Goal: Book appointment/travel/reservation

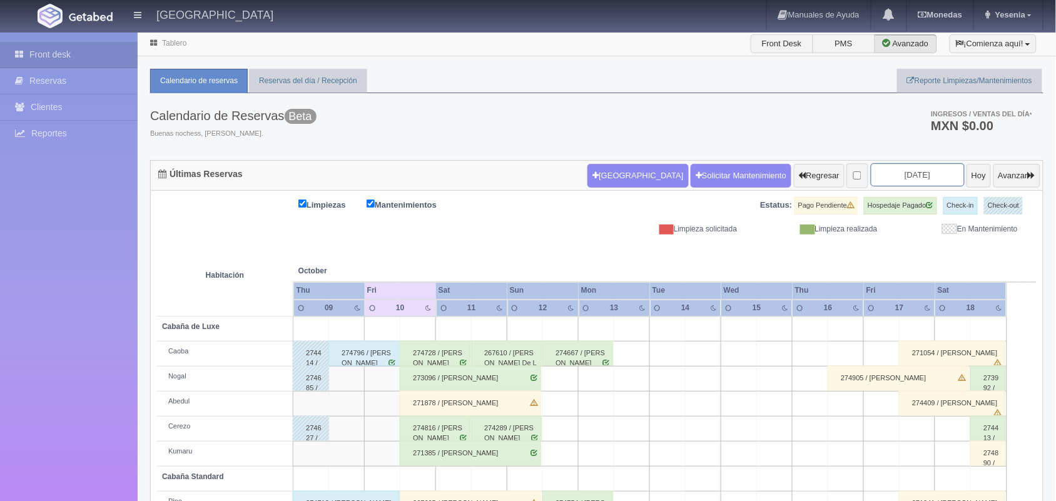
click at [919, 171] on input "2025-10-11" at bounding box center [918, 174] width 94 height 23
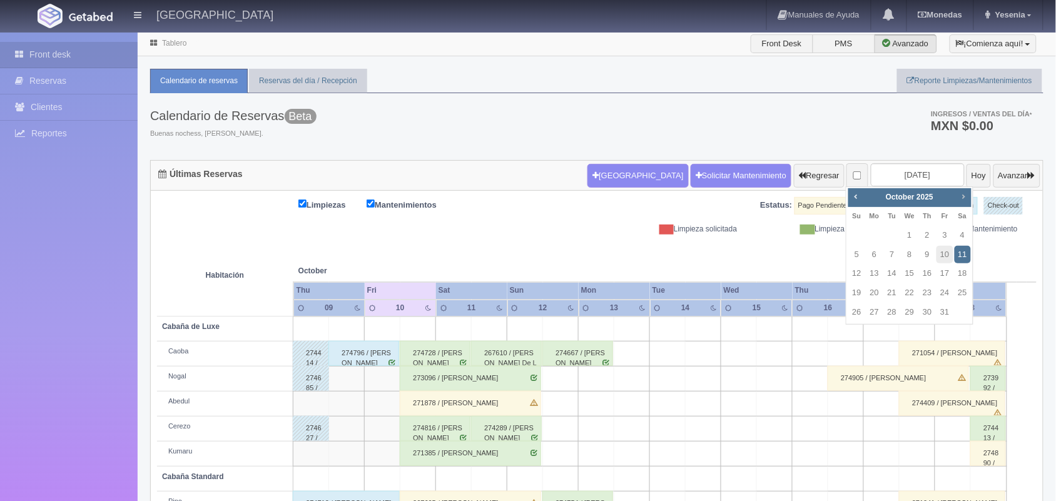
click at [961, 201] on link "Next" at bounding box center [964, 197] width 14 height 14
click at [861, 200] on span "Prev" at bounding box center [856, 196] width 10 height 10
click at [927, 312] on link "30" at bounding box center [927, 312] width 16 height 18
type input "[DATE]"
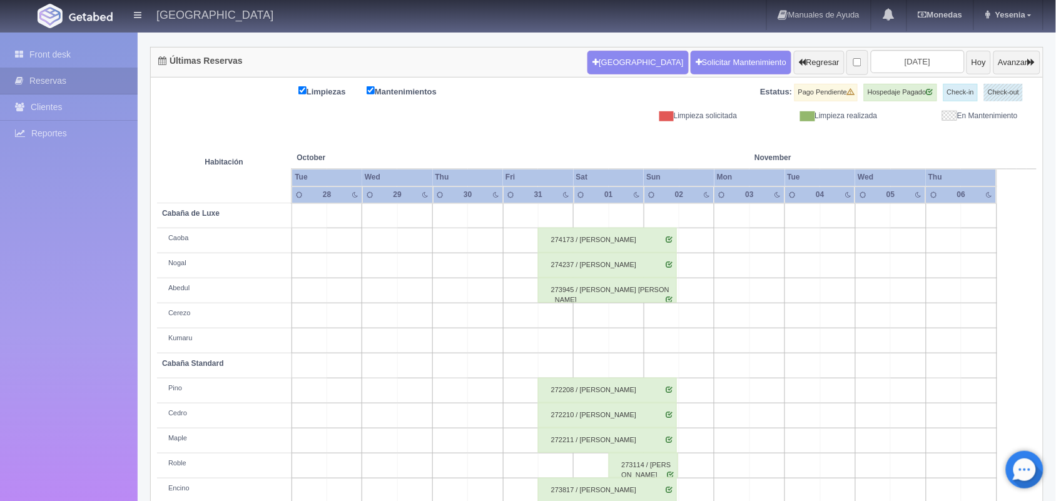
scroll to position [142, 0]
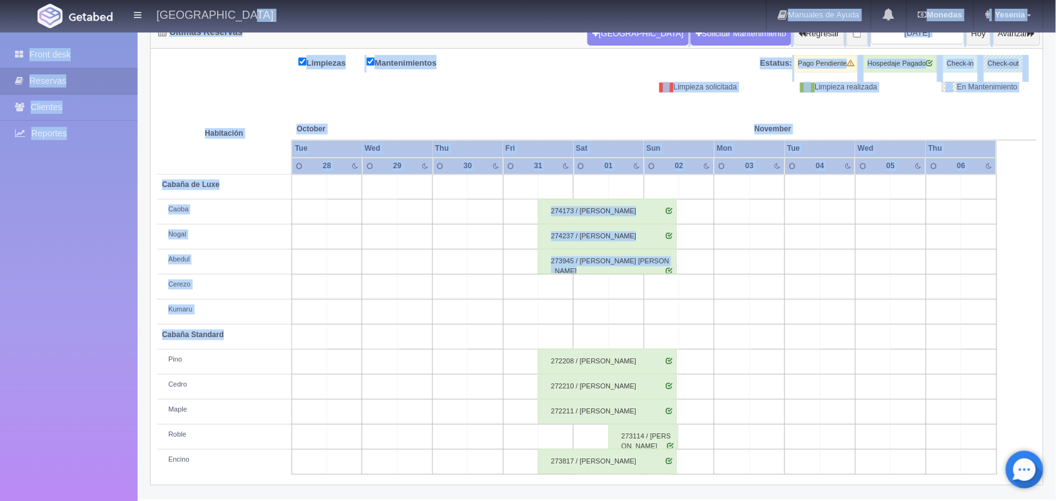
drag, startPoint x: 561, startPoint y: 339, endPoint x: 380, endPoint y: 13, distance: 372.2
click at [380, 13] on body "[GEOGRAPHIC_DATA] Manuales de Ayuda Actualizaciones recientes [GEOGRAPHIC_DATA]…" at bounding box center [528, 194] width 1056 height 611
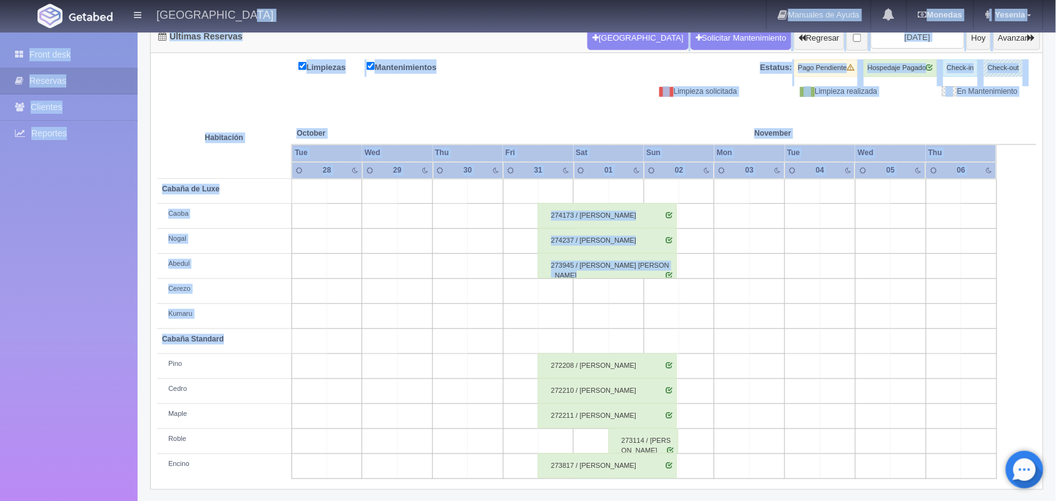
click at [757, 282] on td at bounding box center [767, 291] width 35 height 25
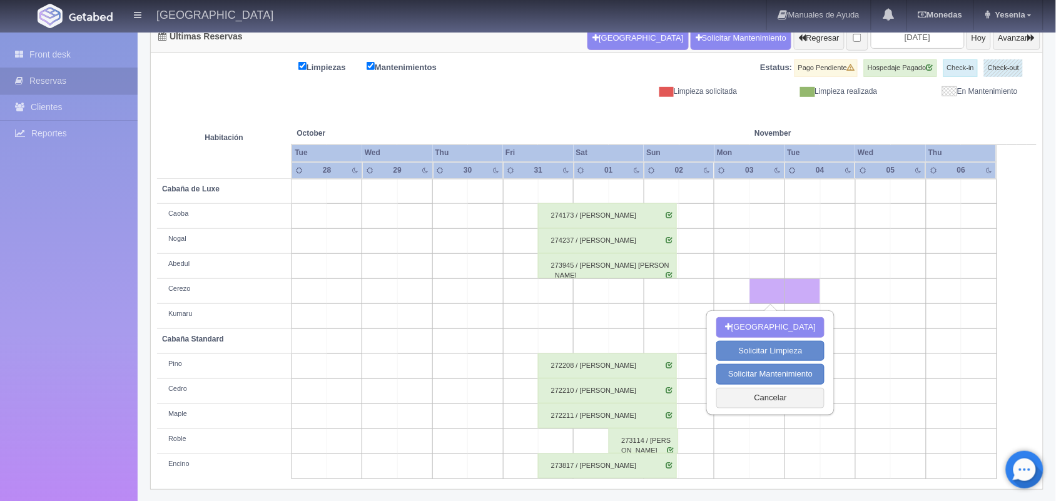
click at [757, 282] on td at bounding box center [767, 291] width 35 height 25
click at [1015, 44] on button "Avanzar" at bounding box center [1017, 38] width 47 height 24
